Goal: Transaction & Acquisition: Obtain resource

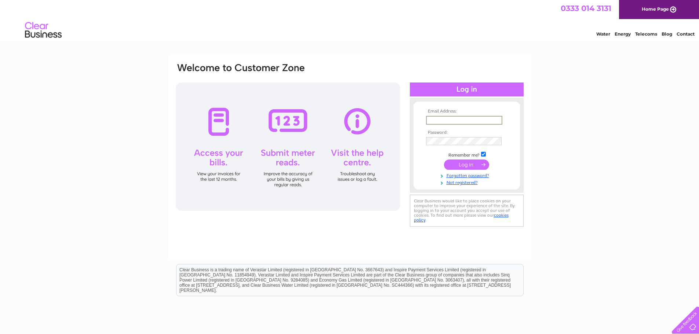
type input "eilidh@summer-isles.com"
click at [464, 163] on input "submit" at bounding box center [466, 164] width 45 height 10
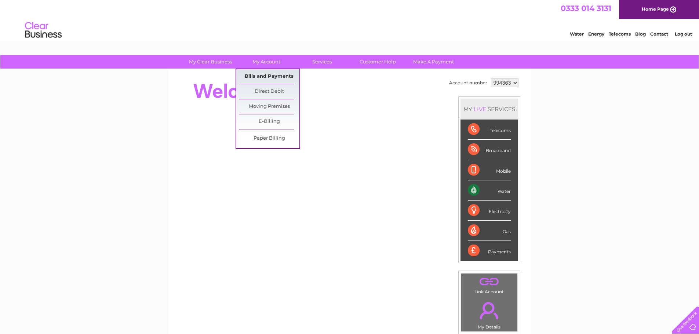
click at [278, 77] on link "Bills and Payments" at bounding box center [269, 76] width 61 height 15
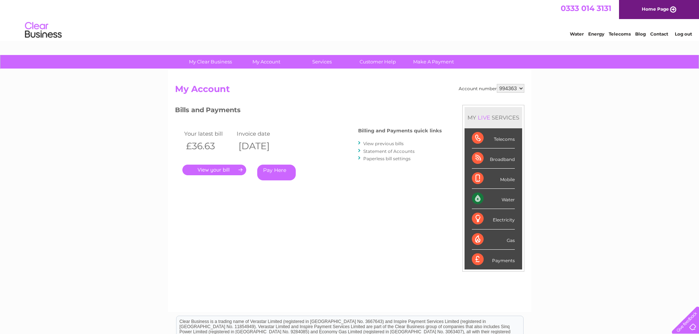
click at [223, 170] on link "." at bounding box center [214, 170] width 64 height 11
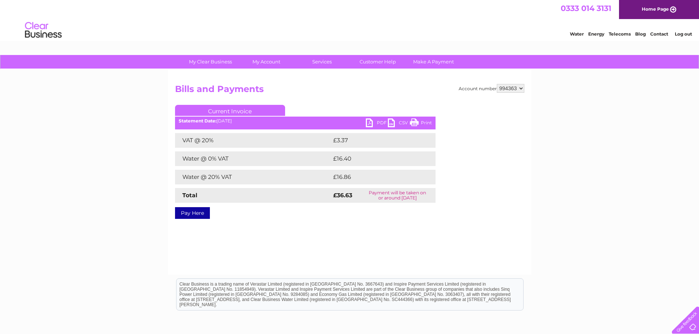
click at [372, 124] on link "PDF" at bounding box center [377, 124] width 22 height 11
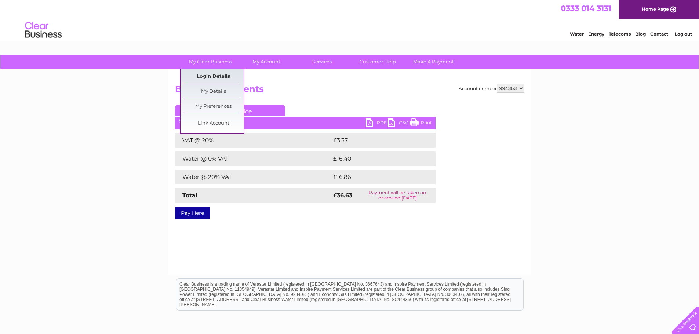
click at [220, 73] on link "Login Details" at bounding box center [213, 76] width 61 height 15
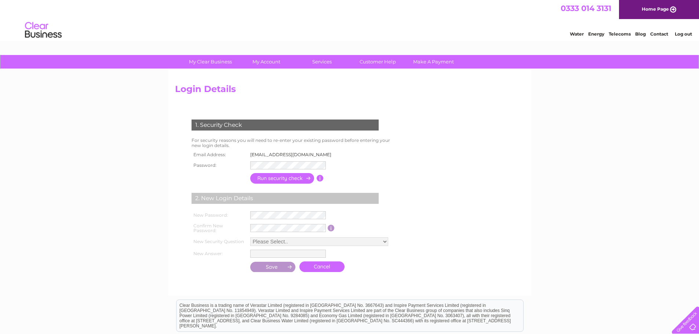
click at [689, 33] on link "Log out" at bounding box center [683, 34] width 17 height 6
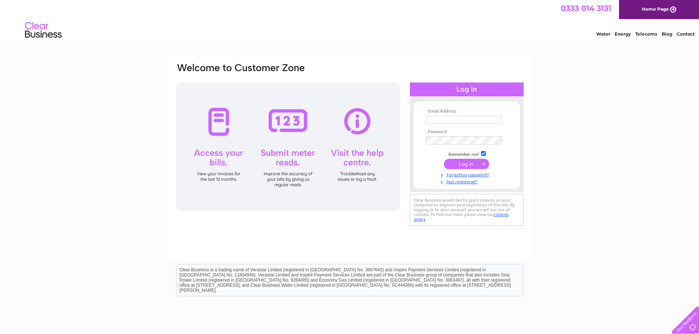
click at [462, 119] on input "text" at bounding box center [464, 120] width 76 height 8
paste input "invoices@summer-isles.com"
type input "invoices@summer-isles.com"
click at [473, 165] on input "submit" at bounding box center [466, 165] width 45 height 10
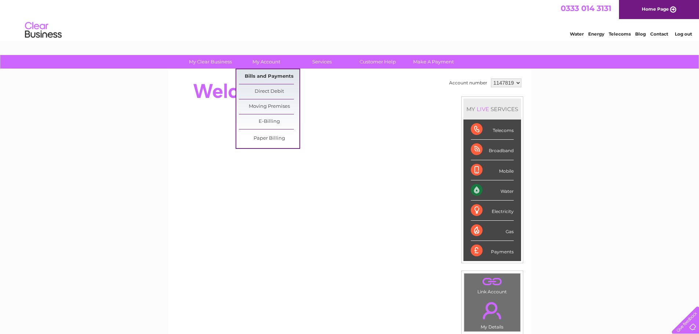
click at [276, 77] on link "Bills and Payments" at bounding box center [269, 76] width 61 height 15
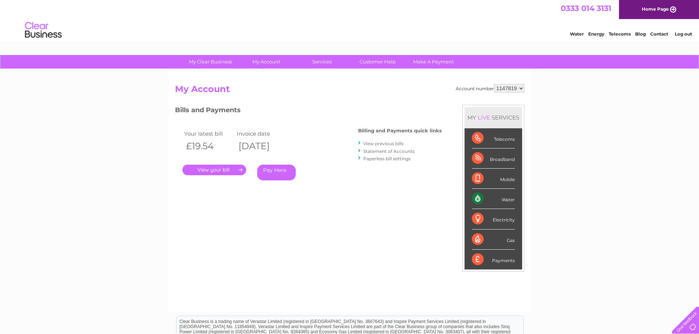
click at [232, 167] on link "." at bounding box center [214, 170] width 64 height 11
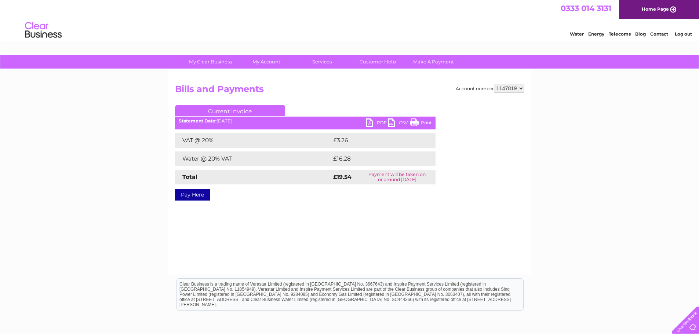
click at [376, 121] on link "PDF" at bounding box center [377, 124] width 22 height 11
